Goal: Task Accomplishment & Management: Use online tool/utility

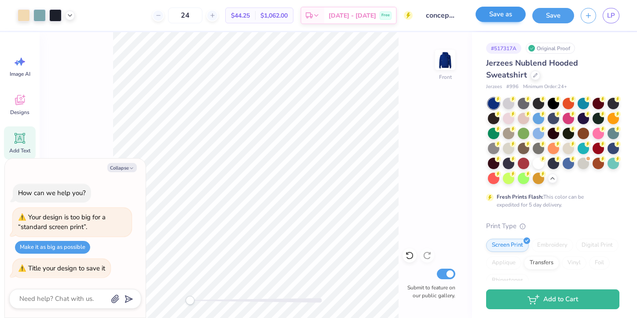
scroll to position [34, 0]
click at [552, 15] on button "Save" at bounding box center [554, 14] width 42 height 15
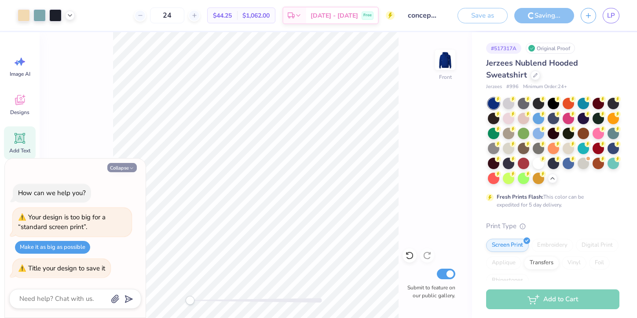
click at [129, 168] on button "Collapse" at bounding box center [121, 167] width 29 height 9
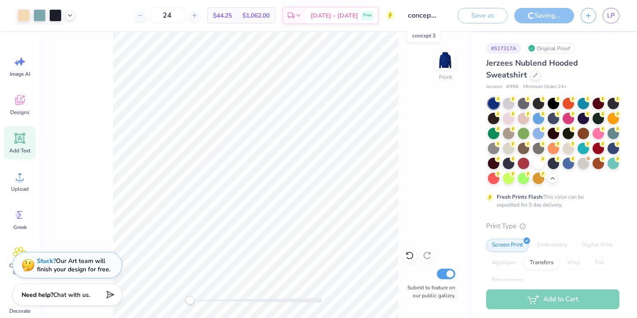
type textarea "x"
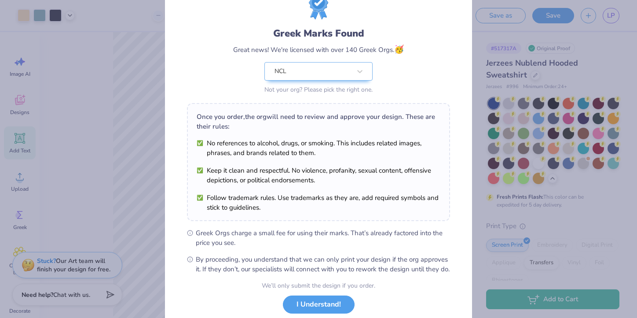
scroll to position [47, 0]
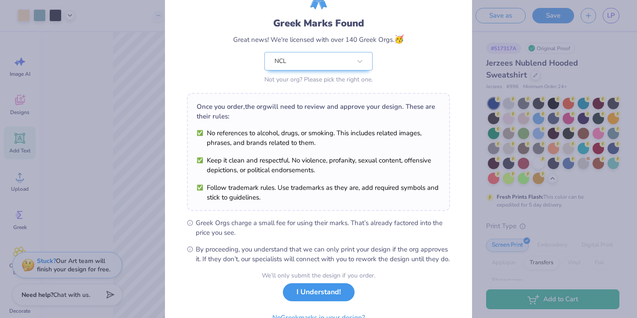
click at [303, 301] on button "I Understand!" at bounding box center [319, 292] width 72 height 18
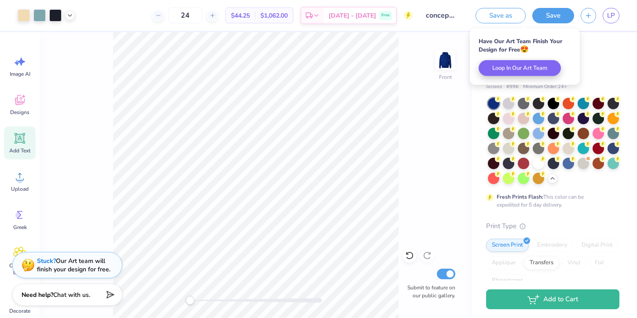
scroll to position [0, 0]
click at [445, 64] on img at bounding box center [445, 59] width 35 height 35
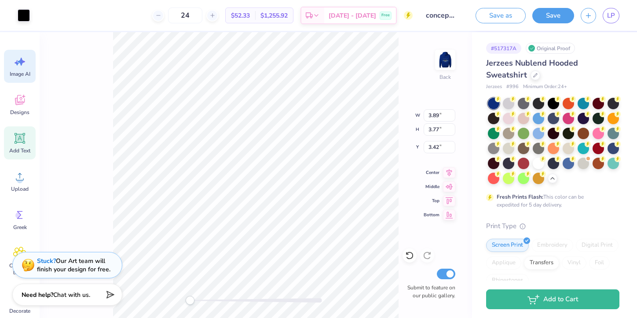
click at [16, 63] on icon at bounding box center [17, 62] width 5 height 5
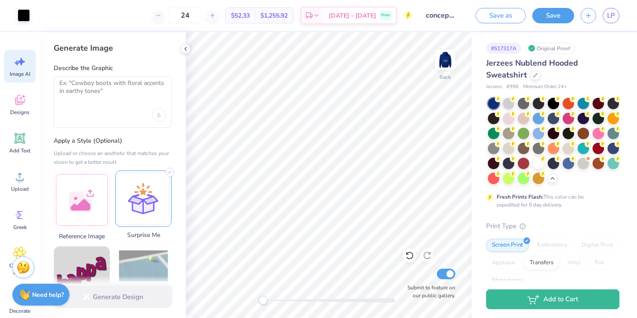
click at [128, 187] on div "Art colors 24 $52.33 Per Item $1,255.92 Total Est. Delivery [DATE] - [DATE] Fre…" at bounding box center [318, 159] width 637 height 318
type input "3.43"
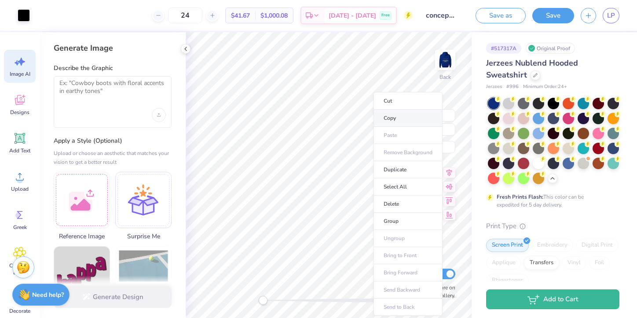
click at [401, 120] on li "Copy" at bounding box center [408, 118] width 69 height 17
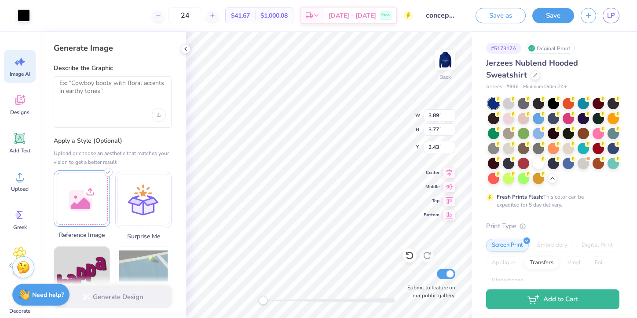
click at [78, 202] on div at bounding box center [82, 198] width 56 height 56
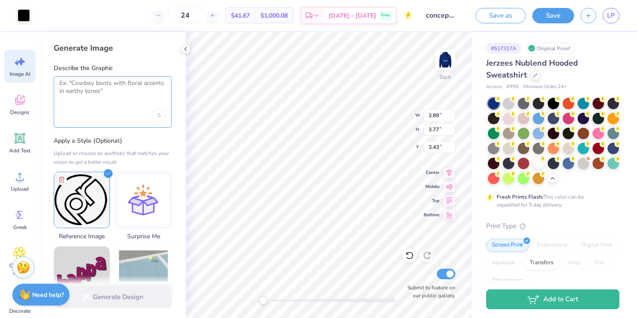
click at [86, 88] on textarea at bounding box center [112, 90] width 107 height 22
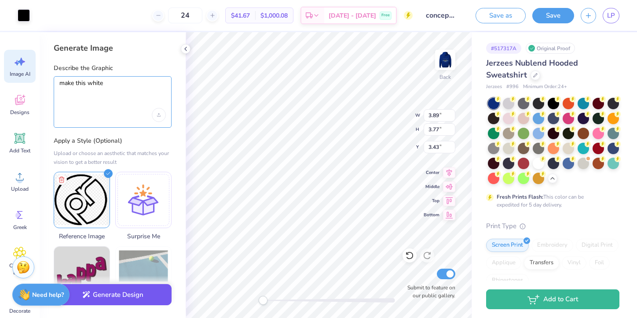
type textarea "make this white"
click at [107, 299] on button "Generate Design" at bounding box center [113, 295] width 118 height 22
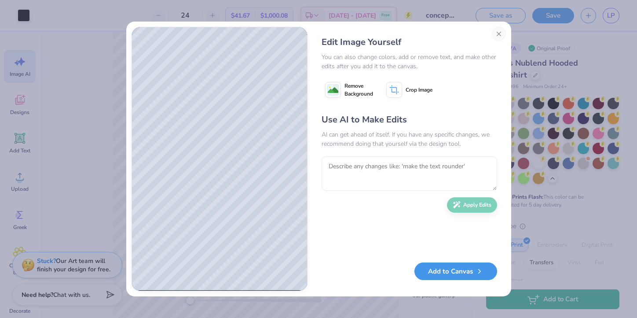
click at [454, 270] on button "Add to Canvas" at bounding box center [456, 271] width 83 height 18
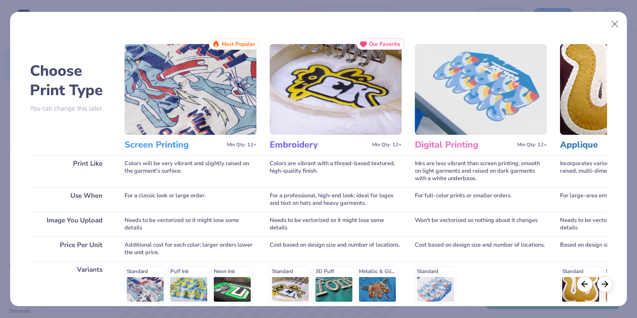
scroll to position [121, 0]
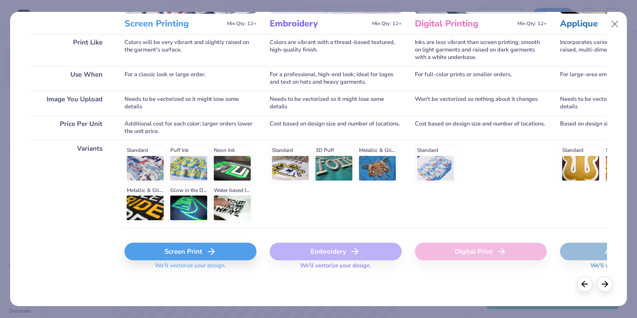
click at [181, 250] on div "Screen Print" at bounding box center [191, 252] width 132 height 18
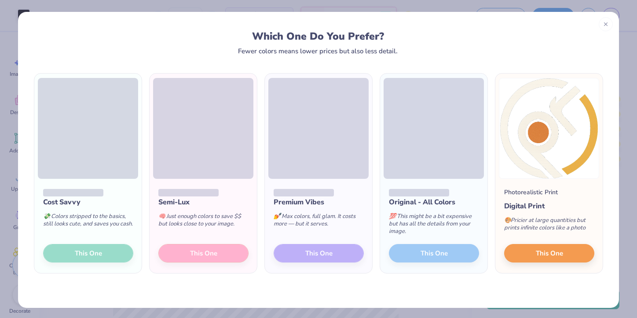
scroll to position [2, 0]
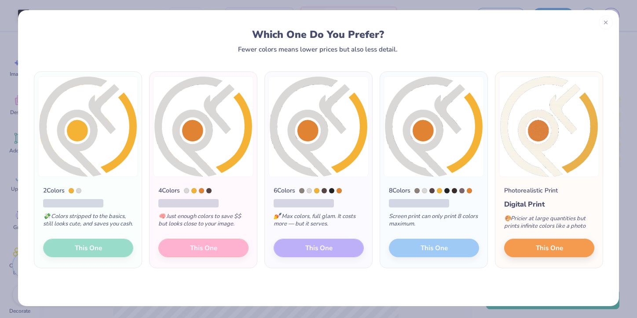
click at [92, 250] on div "2 Colors 💸 Colors stripped to the basics, still looks cute, and saves you cash.…" at bounding box center [87, 222] width 107 height 91
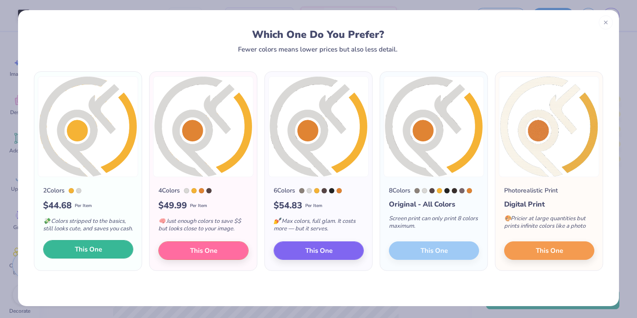
click at [83, 254] on span "This One" at bounding box center [88, 249] width 27 height 10
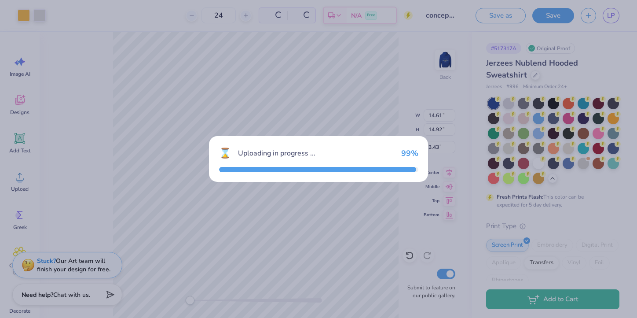
type input "14.61"
type input "14.92"
type input "0.54"
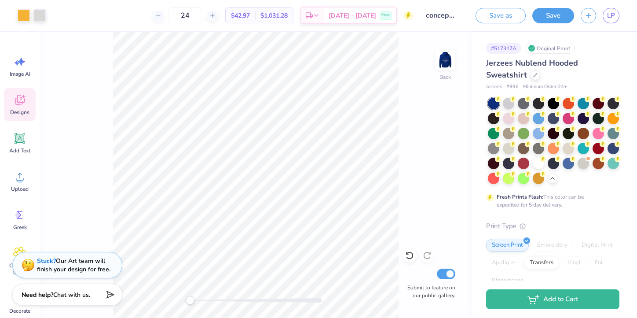
click at [22, 100] on icon at bounding box center [19, 99] width 13 height 13
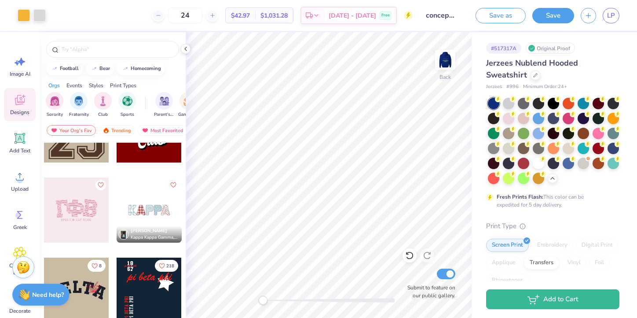
scroll to position [1041, 0]
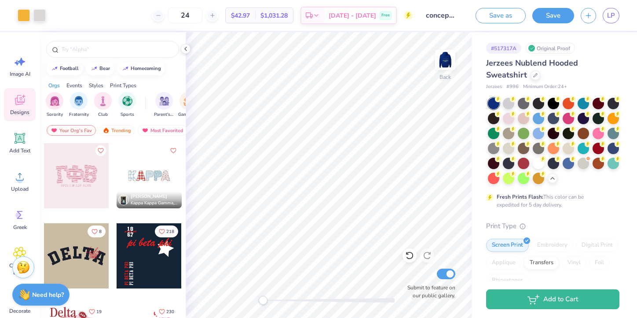
click at [149, 261] on div at bounding box center [149, 255] width 65 height 65
type input "3.19"
type input "3.25"
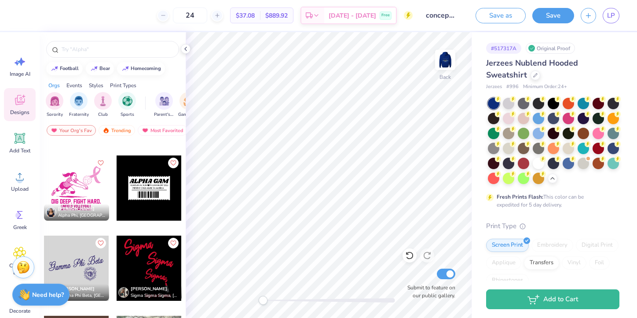
scroll to position [3752, 0]
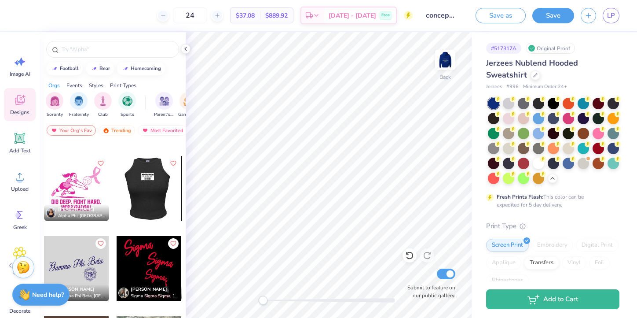
click at [146, 191] on div at bounding box center [148, 188] width 65 height 65
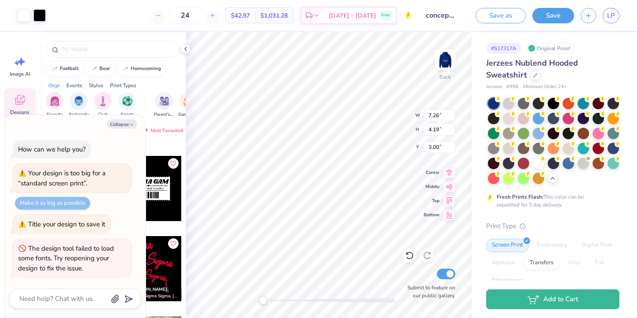
type textarea "x"
type input "7.64"
click at [129, 125] on icon "button" at bounding box center [131, 124] width 5 height 5
type textarea "x"
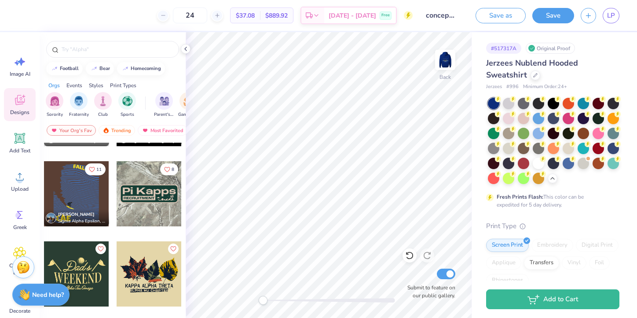
scroll to position [3906, 0]
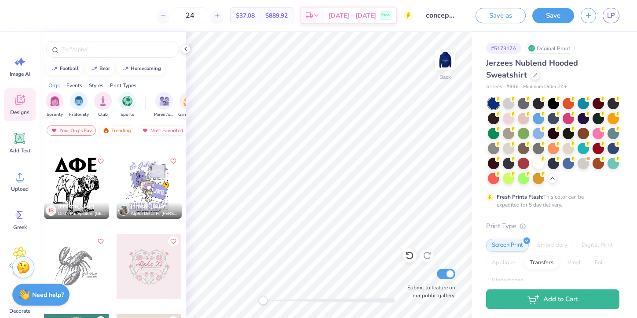
scroll to position [7116, 0]
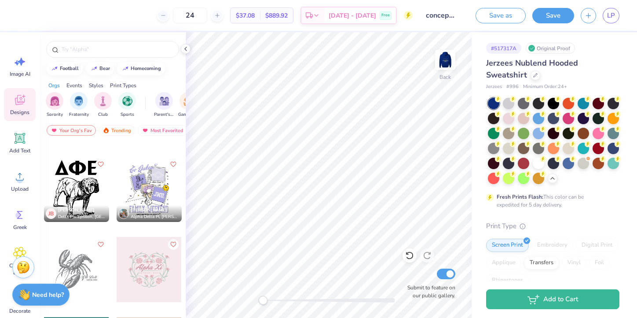
click at [156, 182] on div at bounding box center [149, 189] width 65 height 65
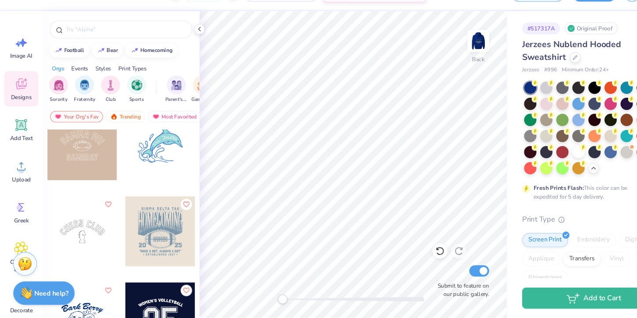
scroll to position [0, 0]
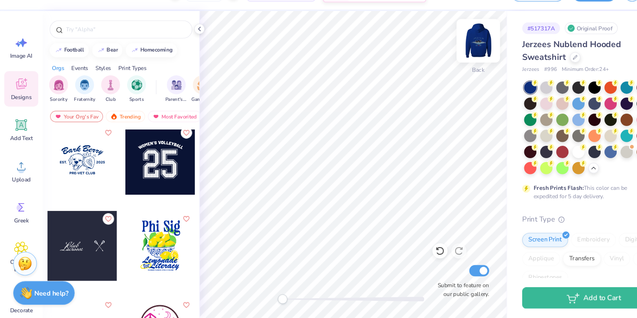
click at [449, 65] on img at bounding box center [445, 59] width 35 height 35
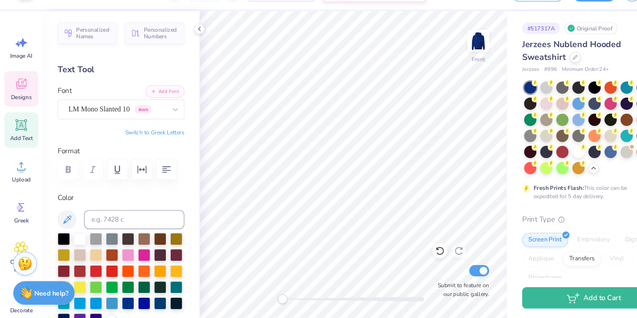
click at [27, 110] on span "Designs" at bounding box center [19, 112] width 19 height 7
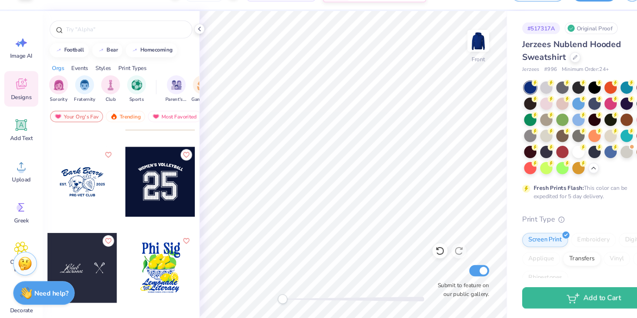
click at [87, 192] on div at bounding box center [76, 190] width 65 height 65
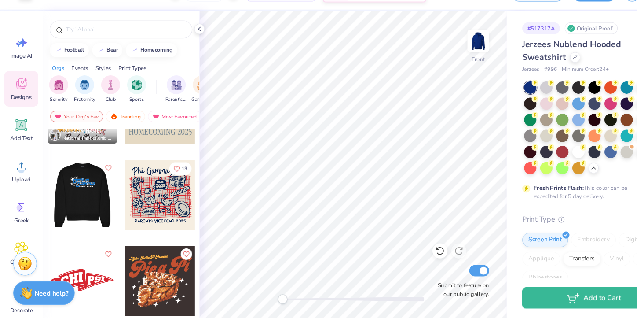
click at [97, 221] on div at bounding box center [76, 203] width 65 height 65
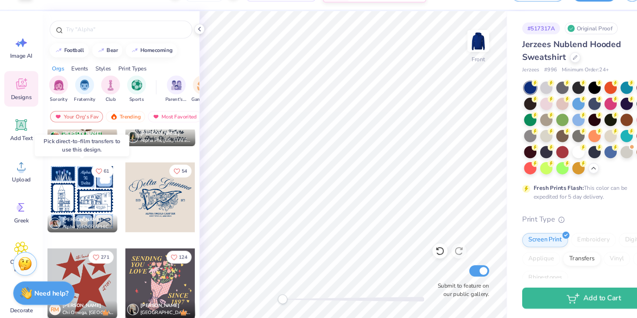
click at [88, 213] on div at bounding box center [10, 205] width 195 height 65
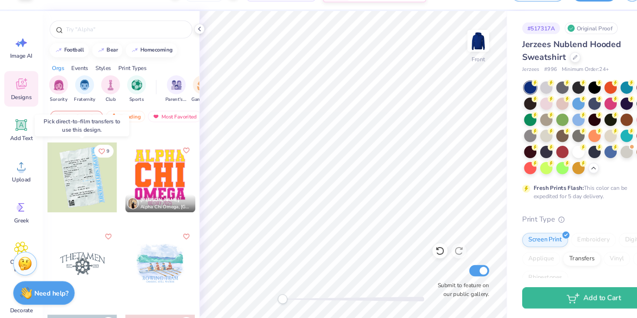
click at [79, 199] on div at bounding box center [76, 186] width 65 height 65
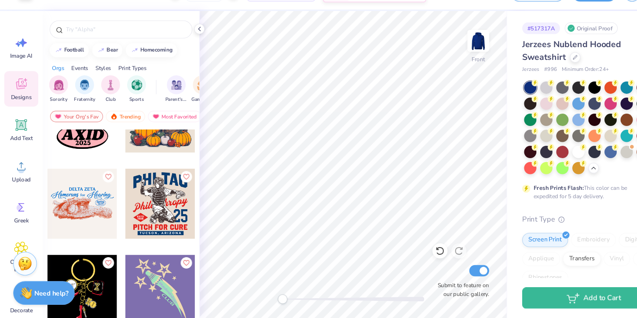
scroll to position [17270, 0]
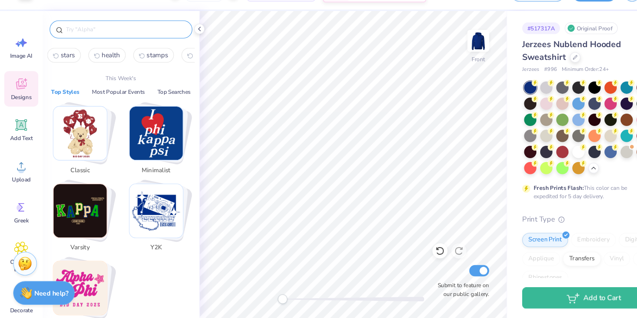
click at [77, 52] on input "text" at bounding box center [117, 49] width 113 height 9
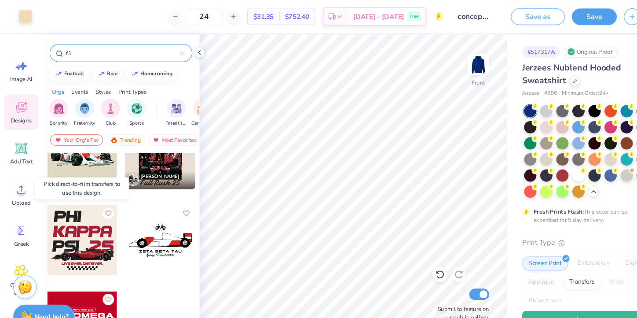
scroll to position [0, 0]
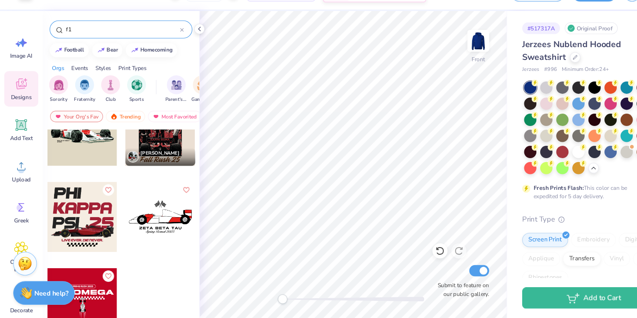
type input "f"
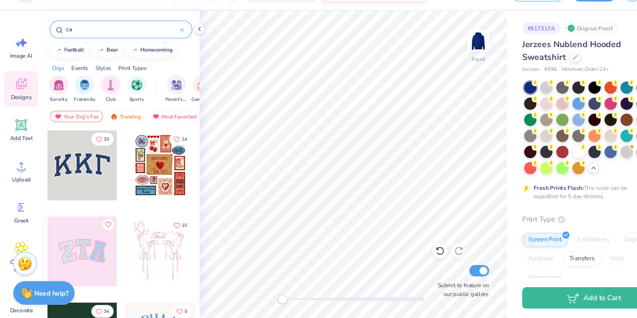
type input "car"
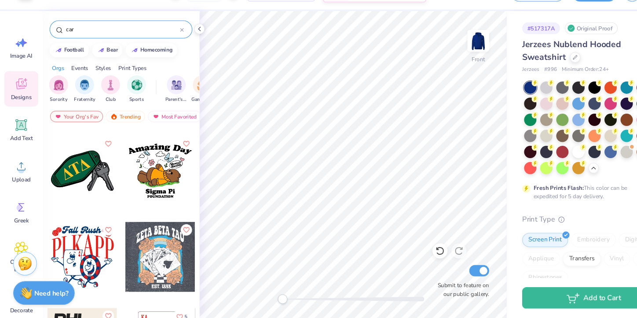
scroll to position [3849, 0]
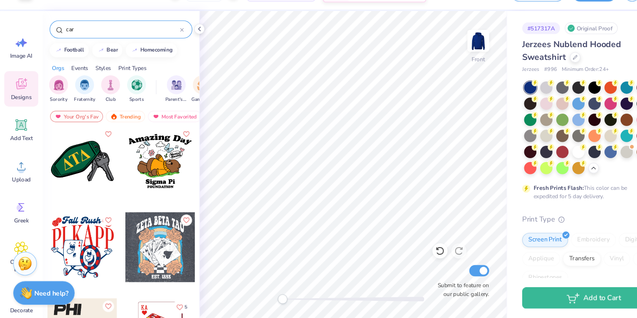
click at [170, 47] on div at bounding box center [170, 49] width 4 height 8
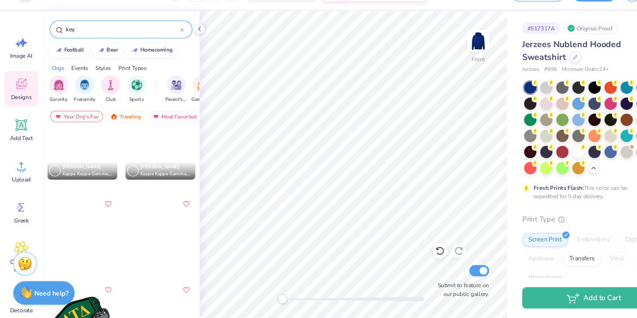
scroll to position [240, 0]
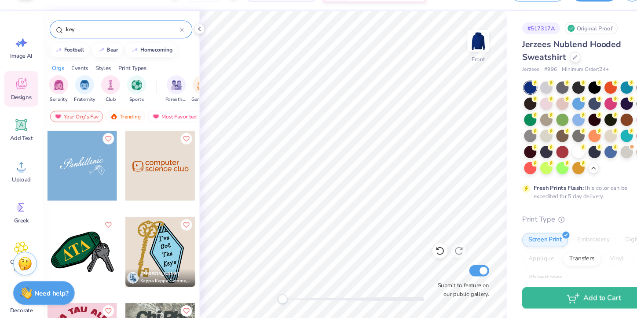
type input "key"
click at [142, 256] on div at bounding box center [149, 256] width 65 height 65
click at [170, 51] on icon at bounding box center [170, 50] width 4 height 4
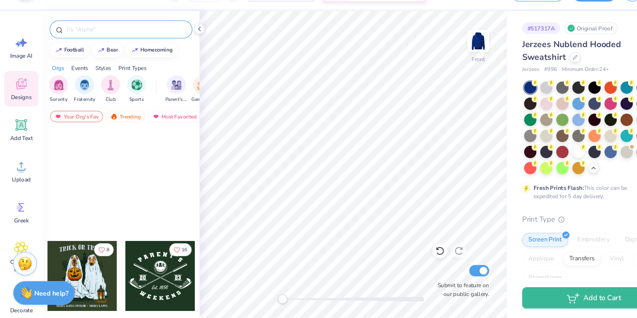
scroll to position [31541, 0]
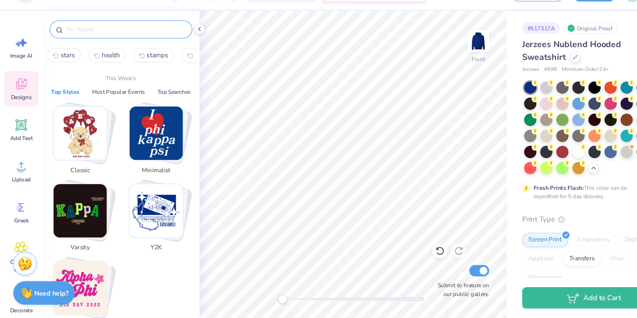
click at [75, 52] on input "text" at bounding box center [117, 49] width 113 height 9
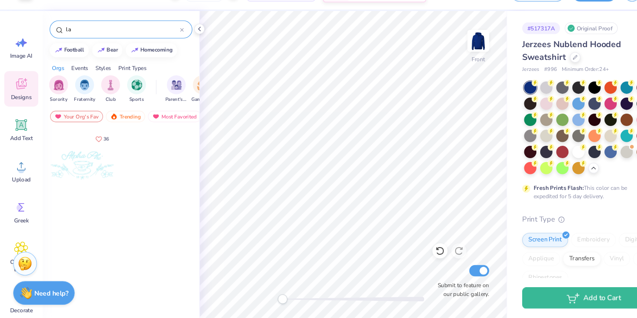
type input "l"
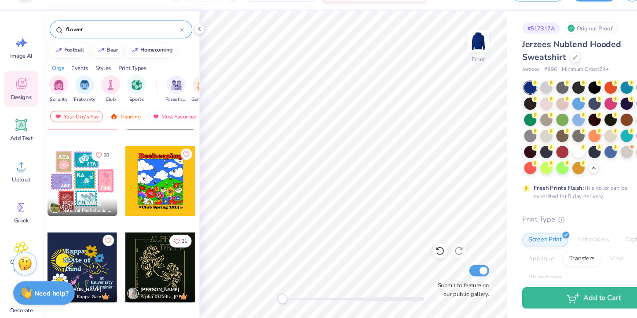
scroll to position [1349, 0]
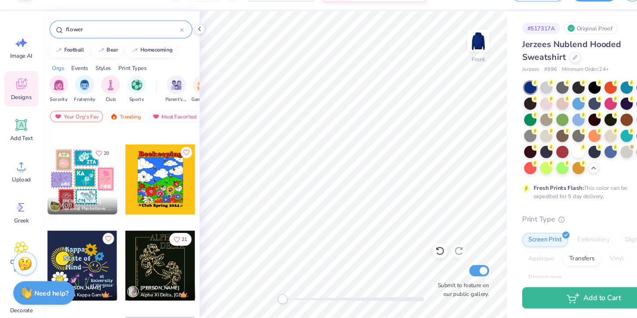
type input "flower"
click at [172, 48] on div "flower" at bounding box center [112, 49] width 133 height 17
click at [172, 50] on div "flower" at bounding box center [112, 49] width 133 height 17
click at [169, 50] on icon at bounding box center [169, 49] width 3 height 3
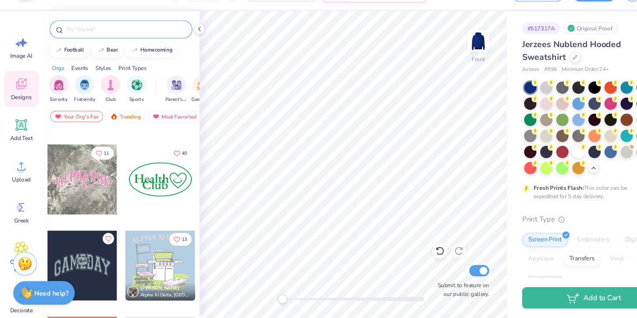
click at [133, 51] on input "text" at bounding box center [117, 49] width 113 height 9
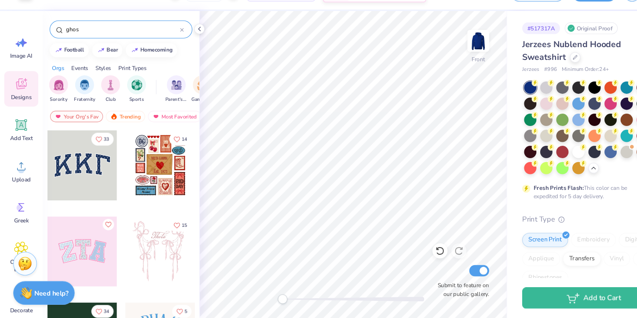
type input "ghost"
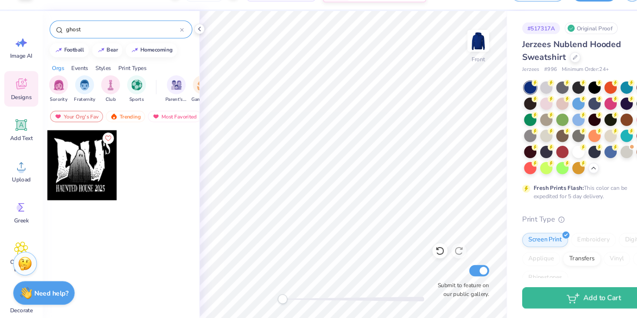
click at [170, 50] on icon at bounding box center [170, 50] width 4 height 4
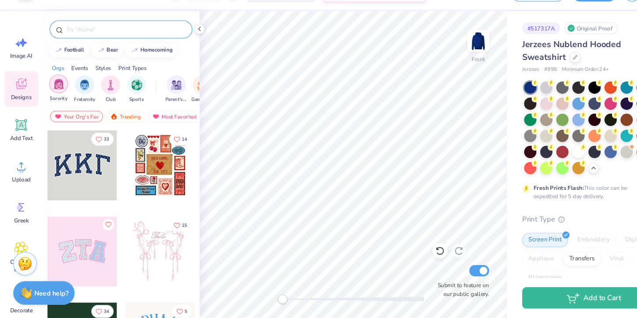
click at [52, 99] on img "filter for Sorority" at bounding box center [55, 100] width 10 height 10
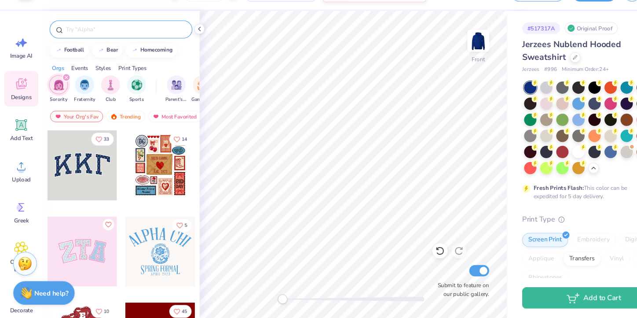
click at [63, 93] on div "filter for Sorority" at bounding box center [62, 94] width 8 height 8
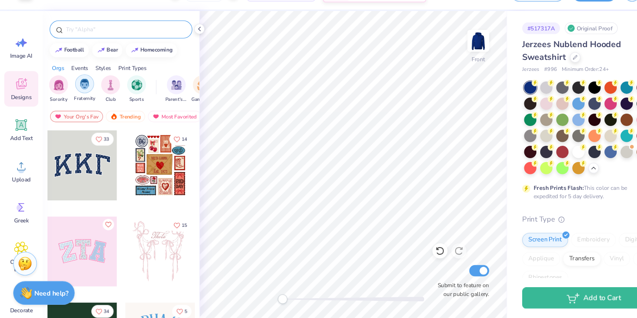
click at [79, 101] on img "filter for Fraternity" at bounding box center [79, 100] width 10 height 10
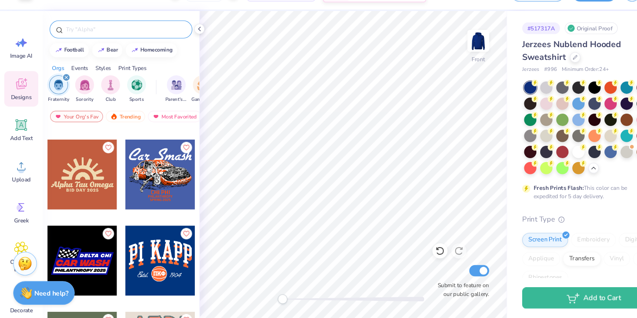
scroll to position [23217, 0]
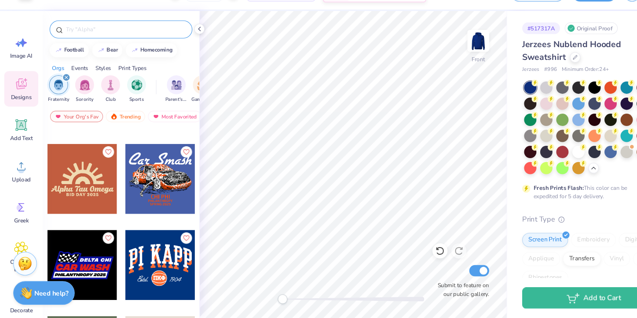
click at [78, 199] on div at bounding box center [76, 188] width 65 height 65
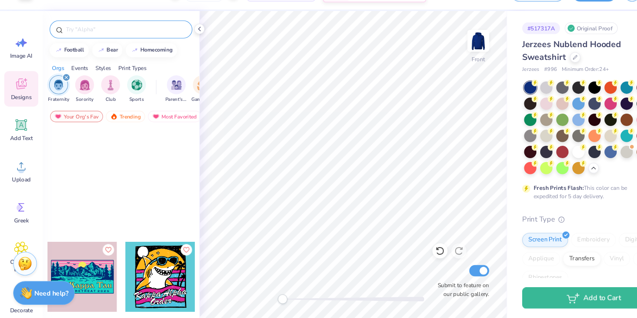
scroll to position [37885, 0]
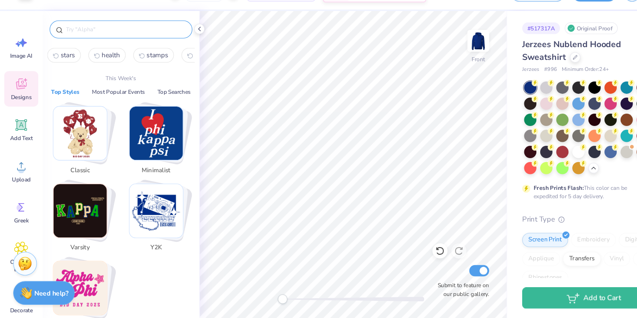
click at [84, 50] on input "text" at bounding box center [117, 49] width 113 height 9
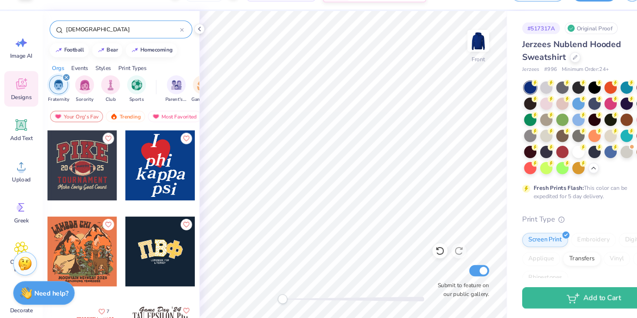
type input "[DEMOGRAPHIC_DATA]"
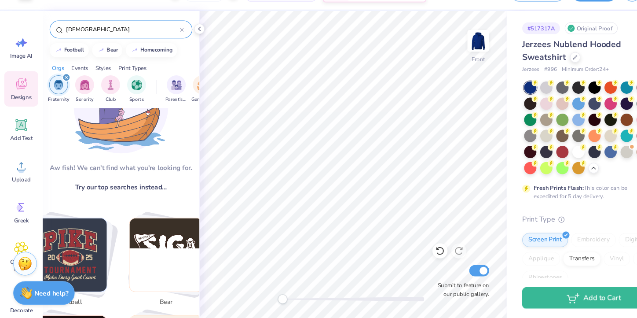
scroll to position [55, 0]
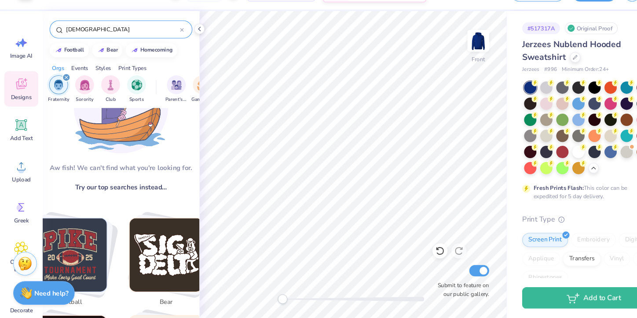
click at [169, 46] on div at bounding box center [170, 49] width 4 height 8
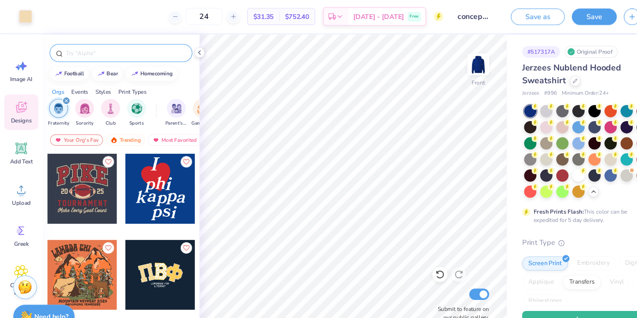
scroll to position [22, 0]
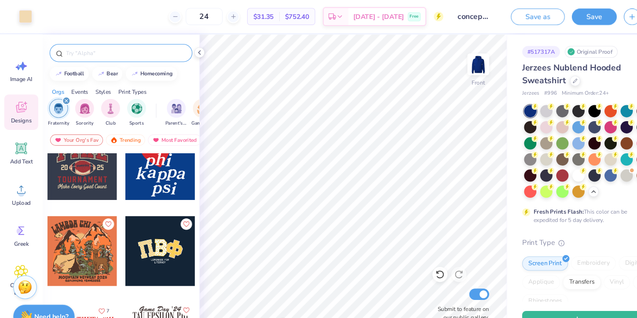
click at [62, 94] on icon "filter for Fraternity" at bounding box center [62, 94] width 4 height 4
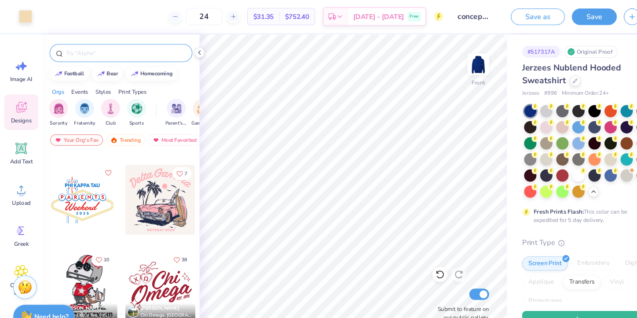
scroll to position [4154, 0]
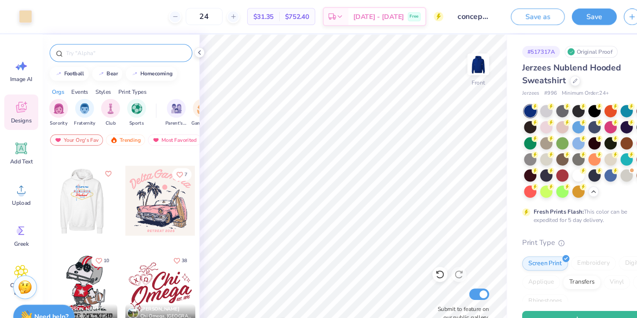
click at [93, 195] on div at bounding box center [76, 186] width 65 height 65
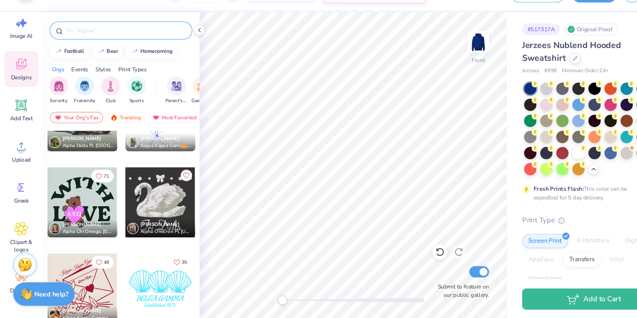
scroll to position [0, 0]
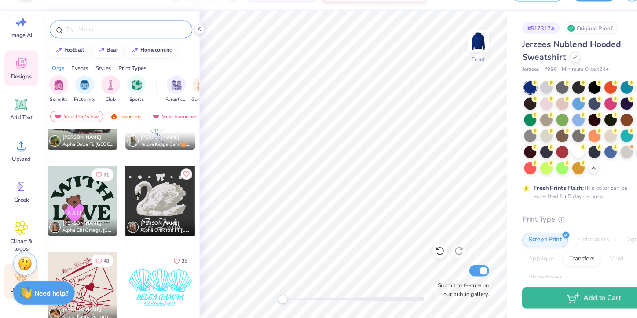
click at [11, 282] on div "Decorate" at bounding box center [20, 283] width 32 height 33
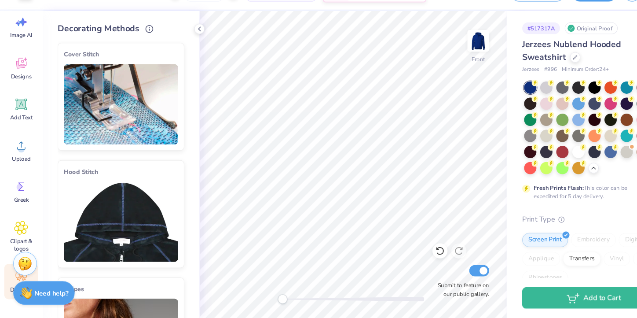
click at [121, 125] on img at bounding box center [112, 118] width 107 height 75
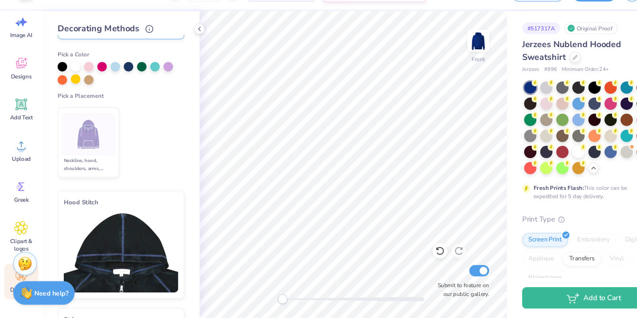
scroll to position [101, 0]
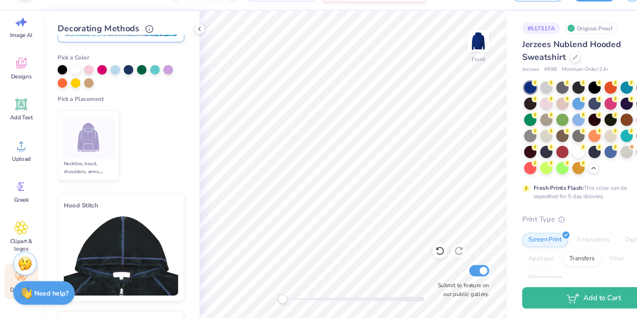
click at [129, 229] on img at bounding box center [112, 259] width 107 height 75
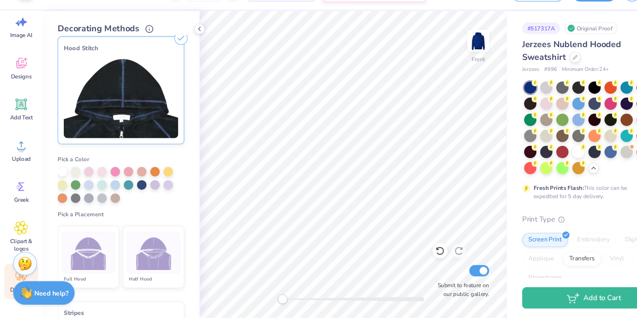
scroll to position [134, 0]
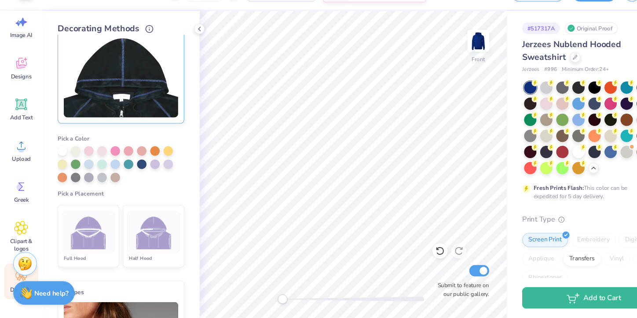
click at [144, 246] on img at bounding box center [143, 237] width 33 height 33
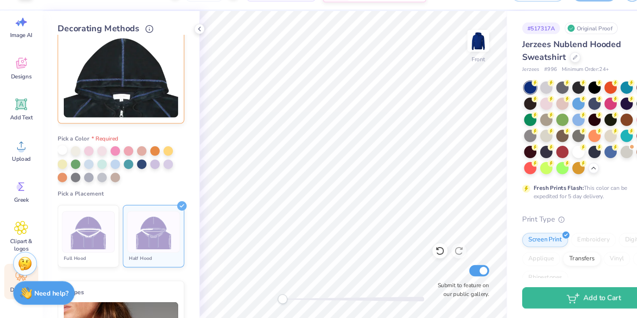
click at [59, 161] on div at bounding box center [58, 161] width 9 height 9
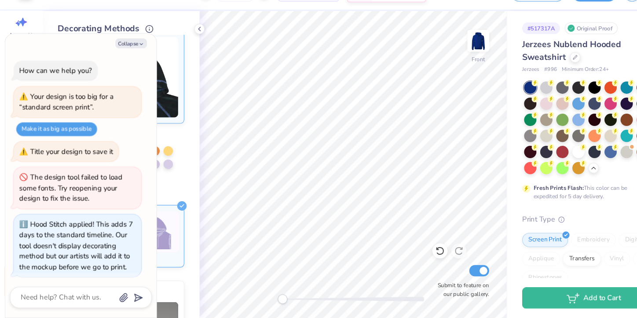
scroll to position [2, 0]
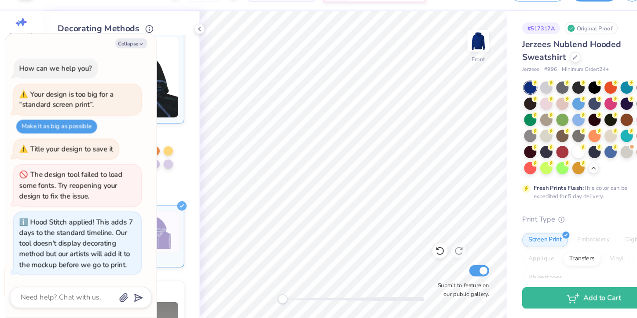
click at [164, 170] on div at bounding box center [113, 174] width 118 height 33
click at [132, 67] on div "Collapse How can we help you? Your design is too big for a “standard screen pri…" at bounding box center [75, 185] width 141 height 264
click at [123, 63] on button "Collapse" at bounding box center [121, 62] width 29 height 9
type textarea "x"
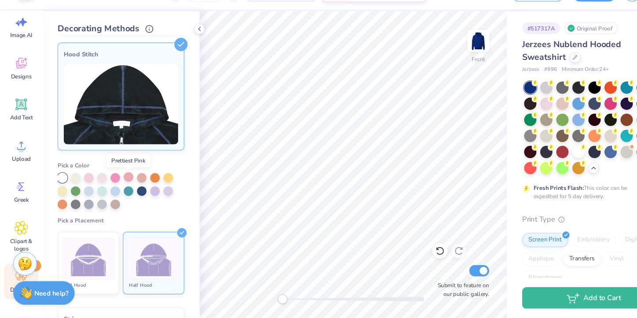
scroll to position [113, 0]
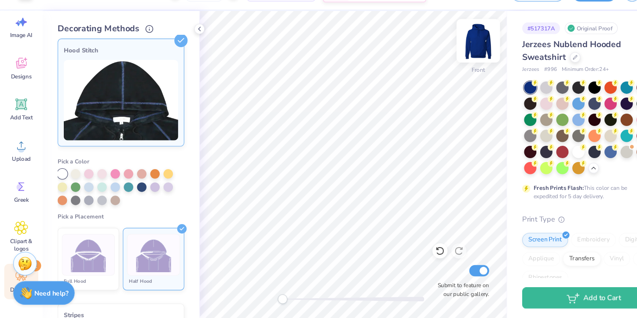
click at [444, 67] on img at bounding box center [445, 59] width 35 height 35
click at [139, 245] on img at bounding box center [143, 259] width 33 height 33
click at [167, 59] on icon at bounding box center [168, 59] width 12 height 12
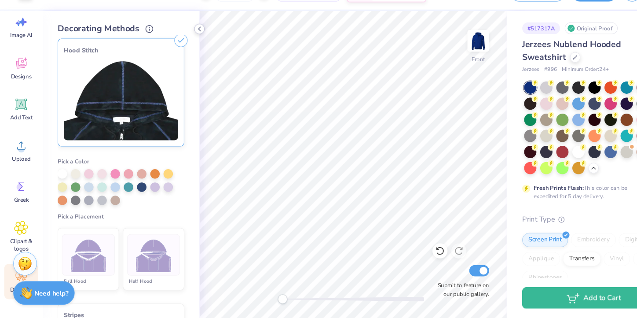
click at [187, 46] on icon at bounding box center [185, 48] width 7 height 7
